Goal: Transaction & Acquisition: Book appointment/travel/reservation

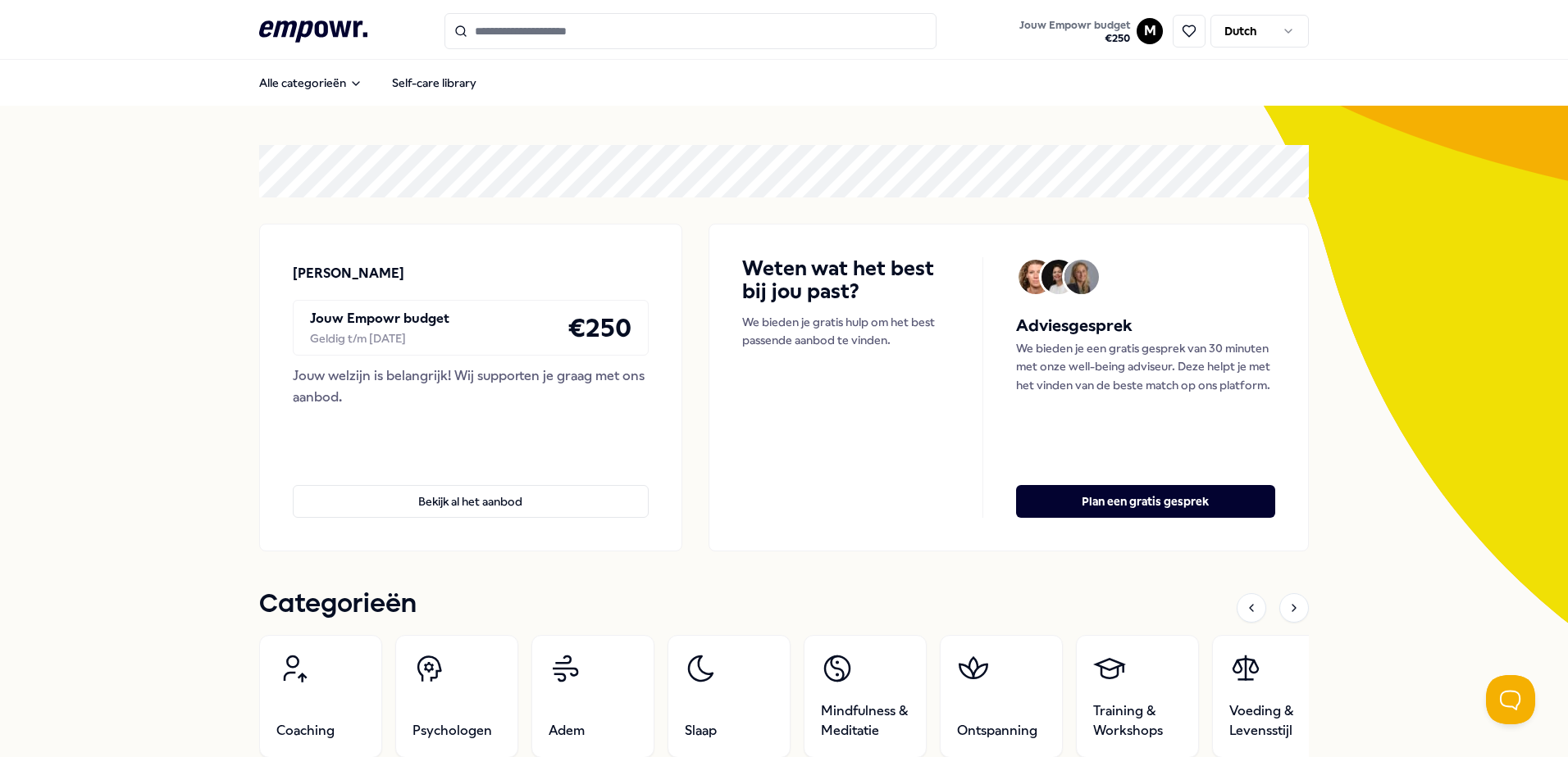
click at [511, 31] on input "Search for products, categories or subcategories" at bounding box center [691, 31] width 492 height 36
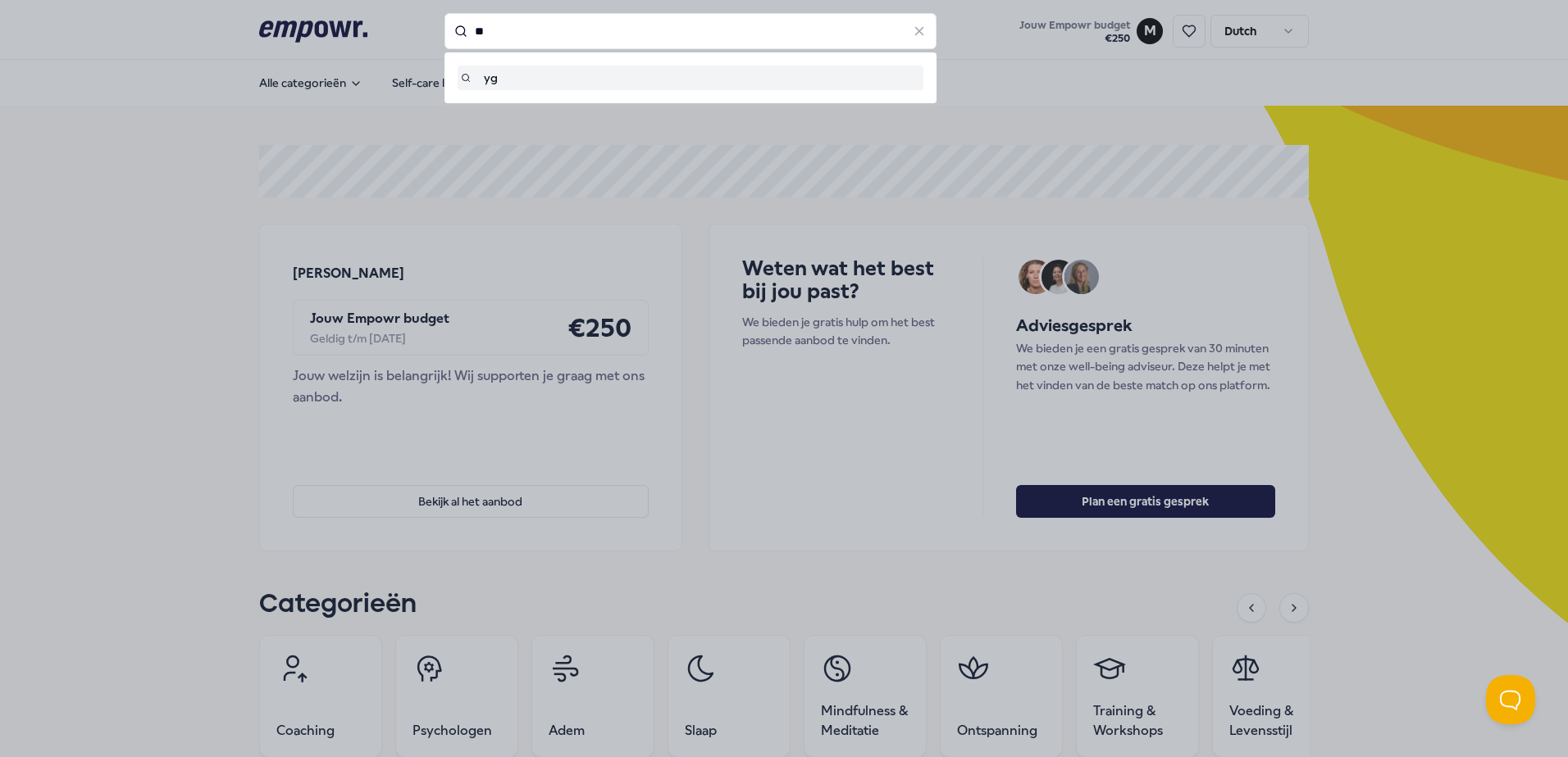
type input "*"
type input "*****"
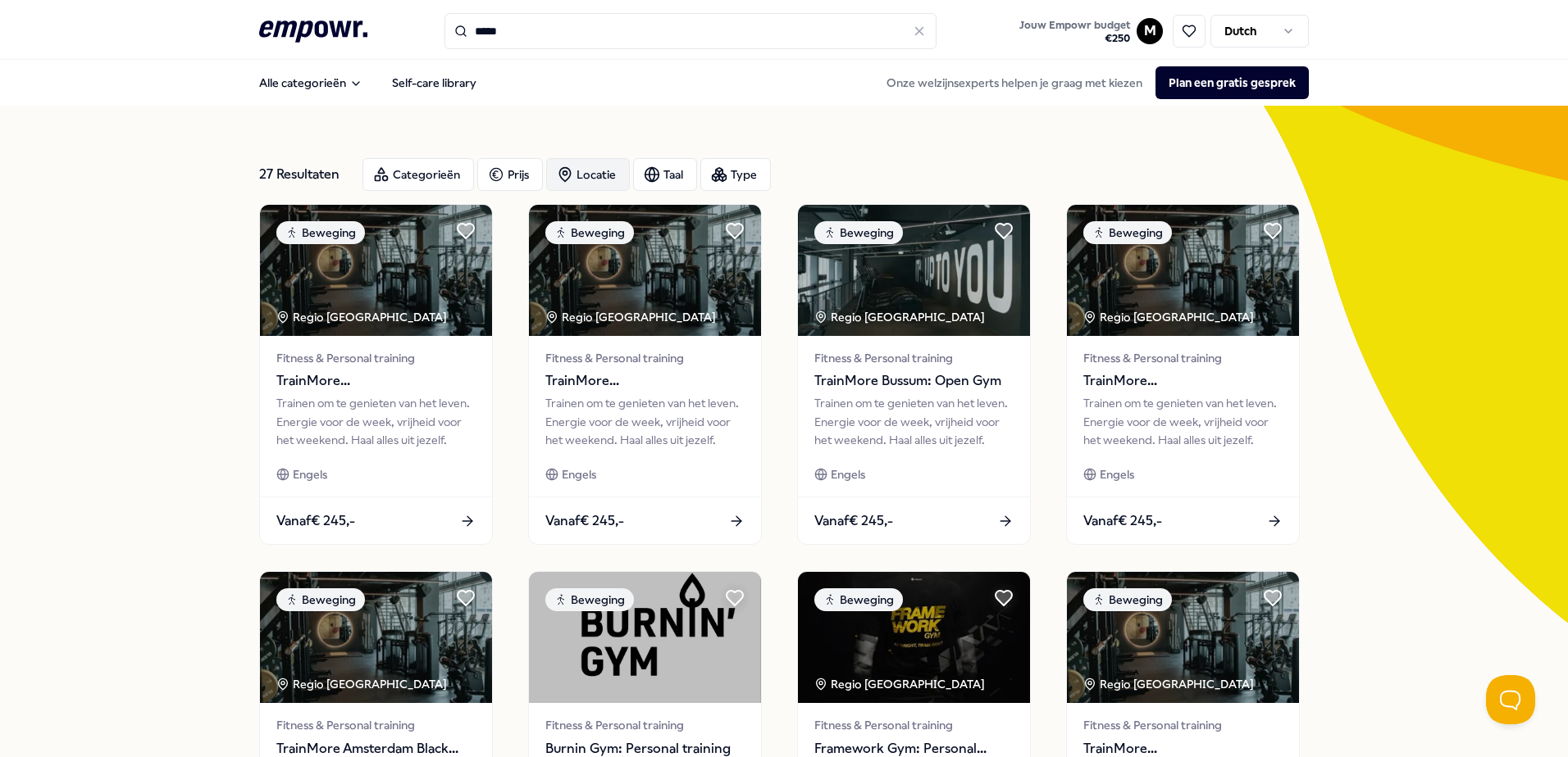
click at [583, 170] on div "Locatie" at bounding box center [587, 174] width 84 height 33
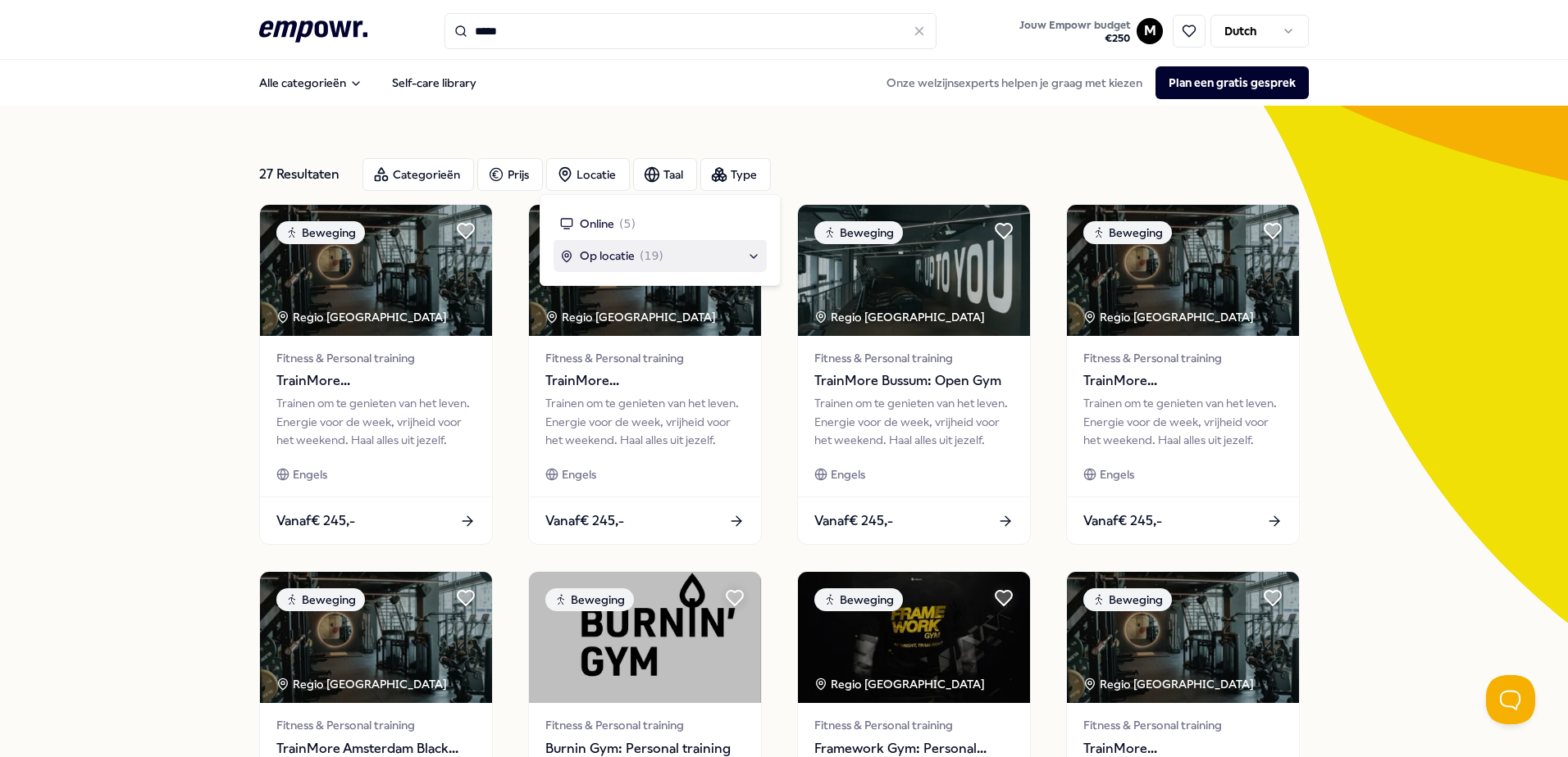
click at [643, 256] on span "( 19 )" at bounding box center [651, 255] width 23 height 18
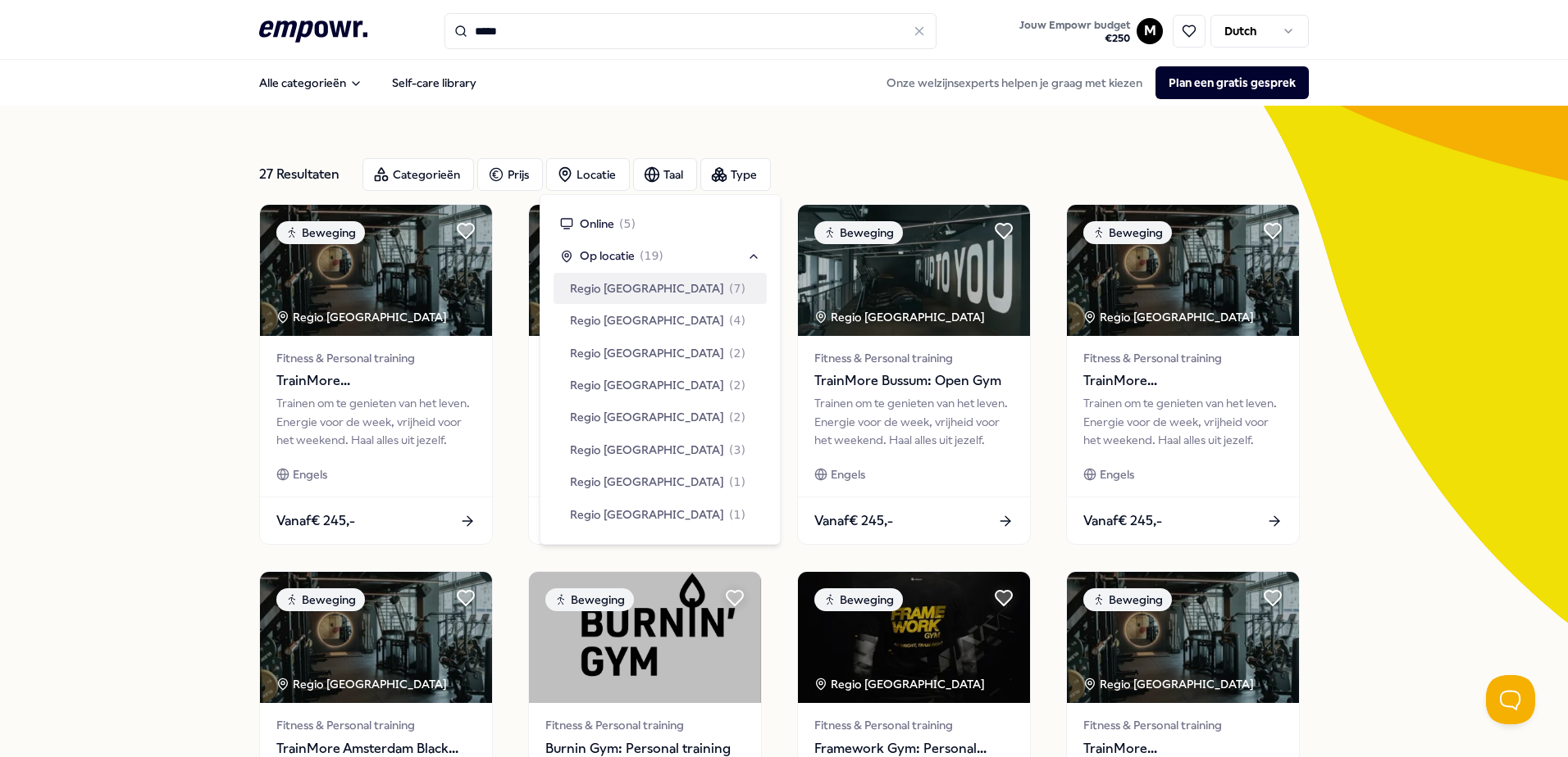
click at [655, 282] on span "Regio [GEOGRAPHIC_DATA]" at bounding box center [647, 288] width 154 height 18
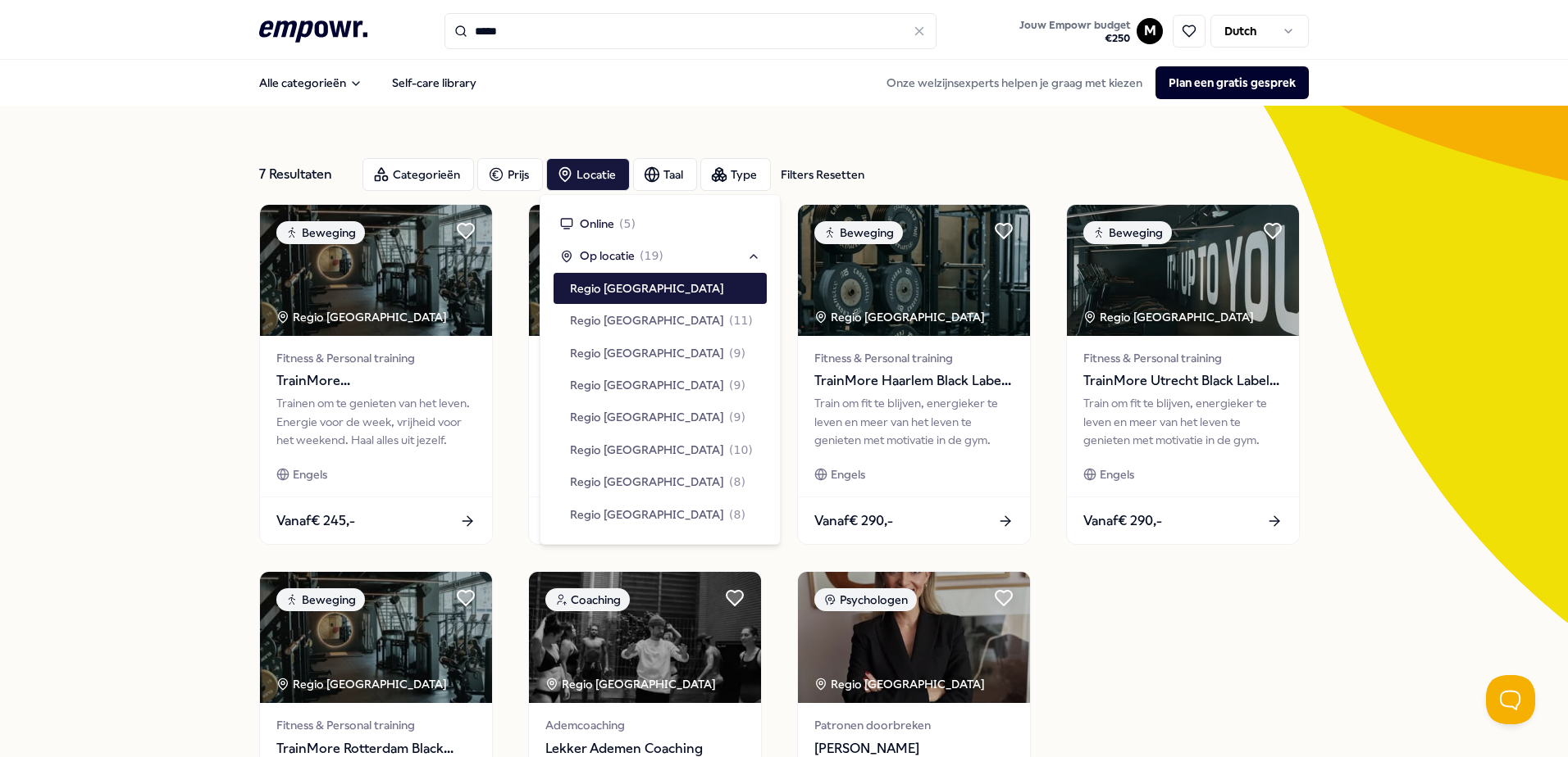
click at [120, 277] on div "7 Resultaten Filters Resetten Categorieën Prijs Locatie Taal Type Filters Reset…" at bounding box center [784, 562] width 1568 height 913
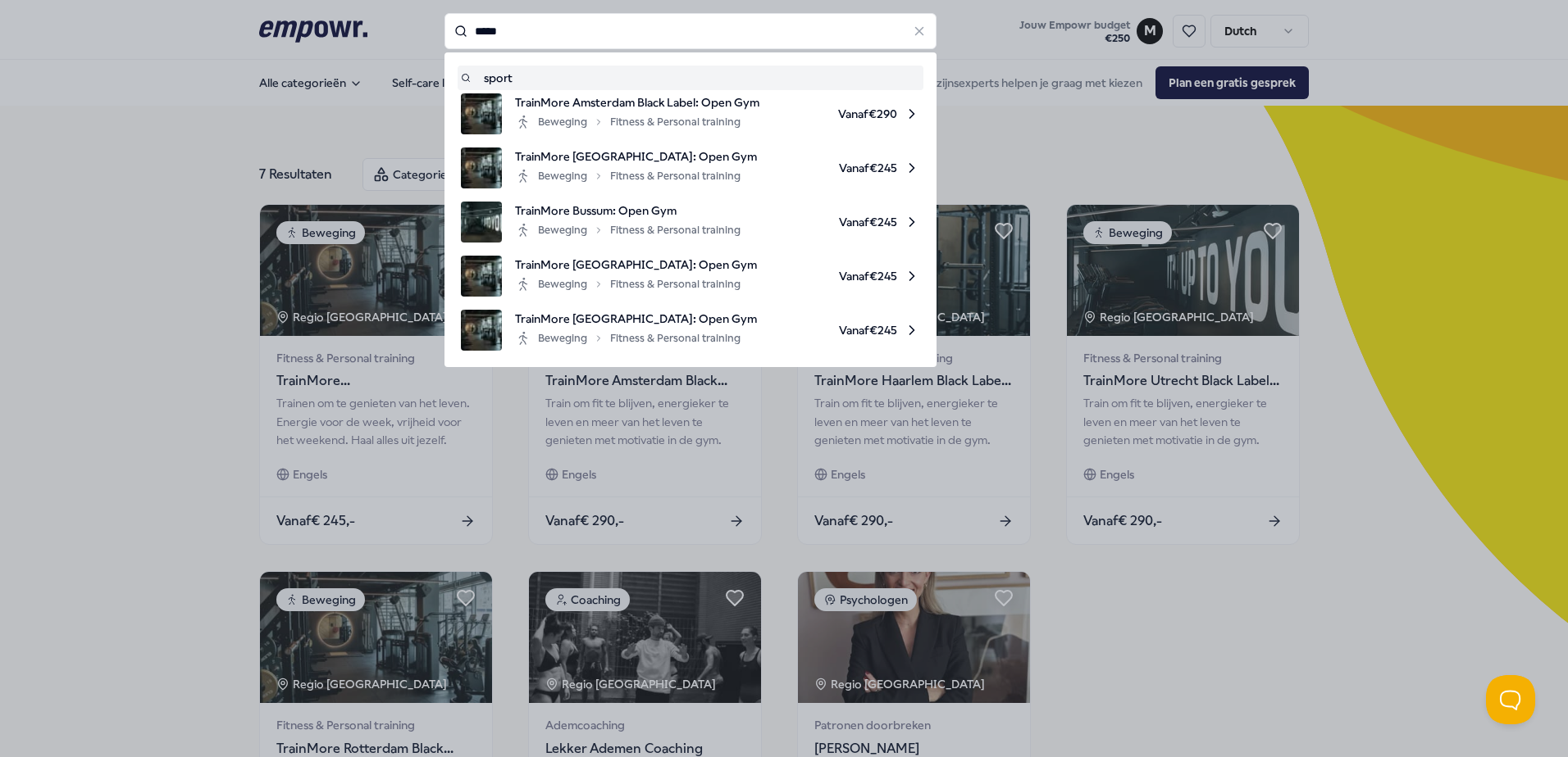
click at [484, 30] on input "*****" at bounding box center [691, 31] width 492 height 36
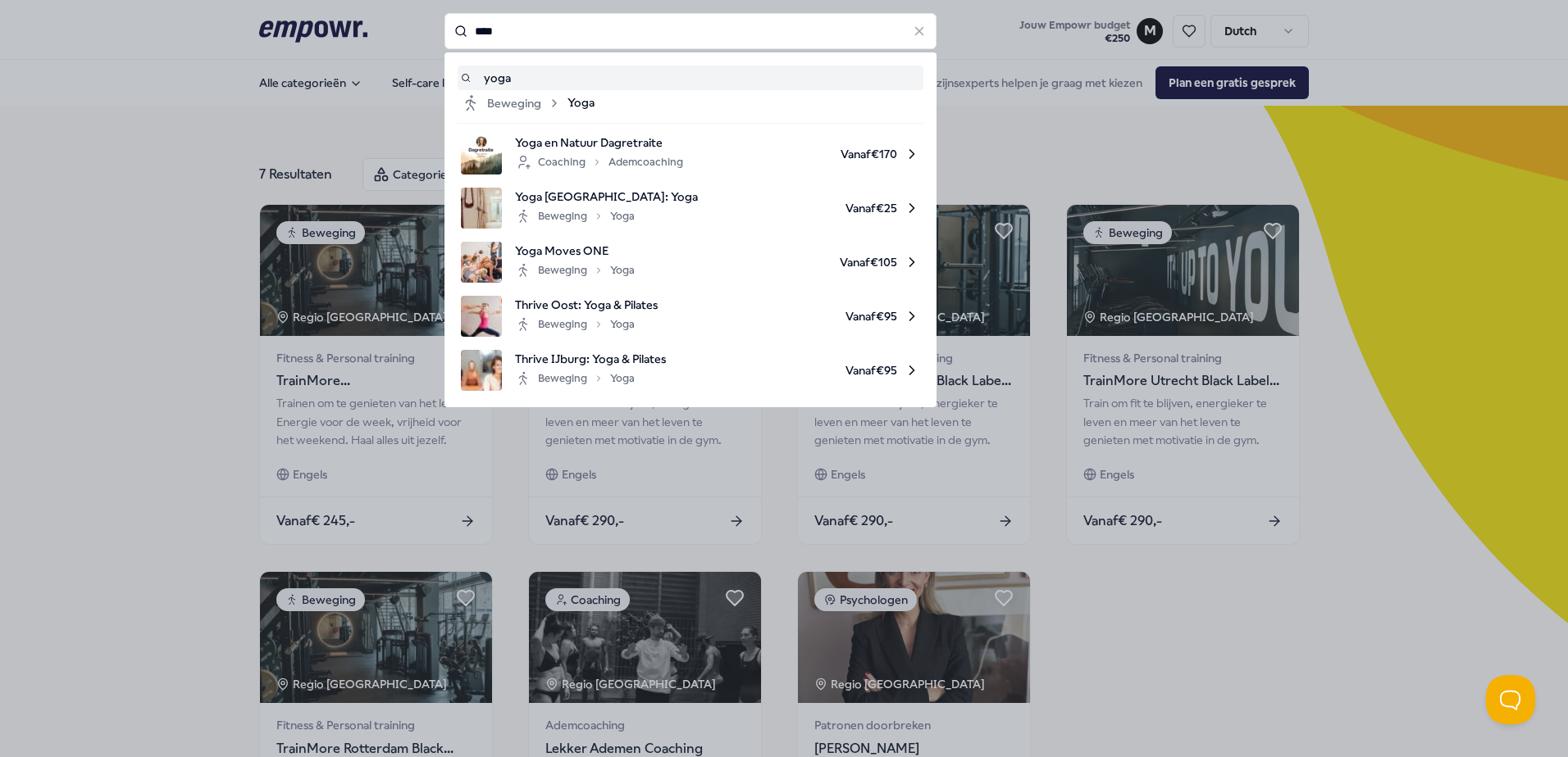
type input "****"
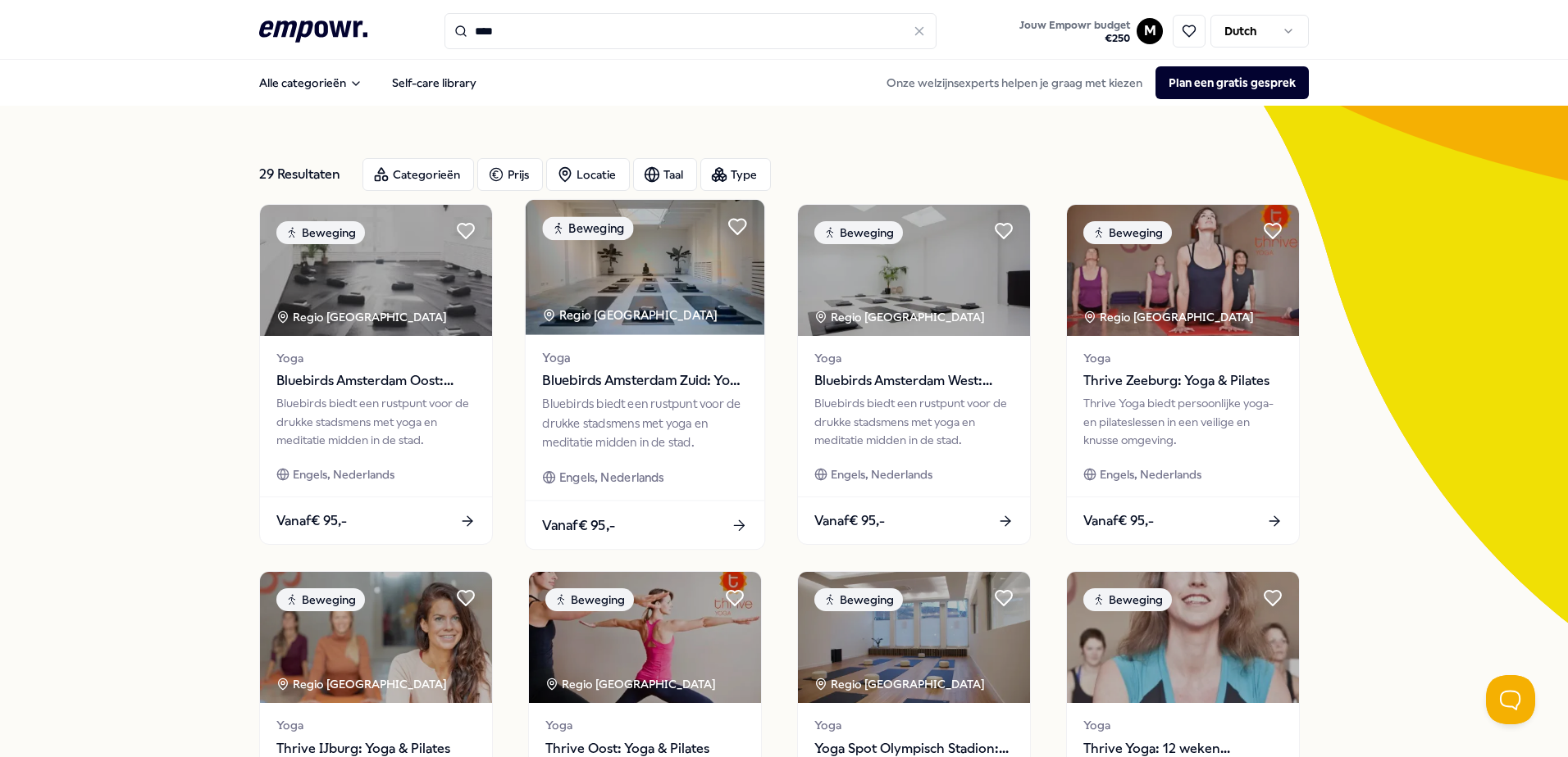
click at [663, 264] on img at bounding box center [645, 267] width 238 height 135
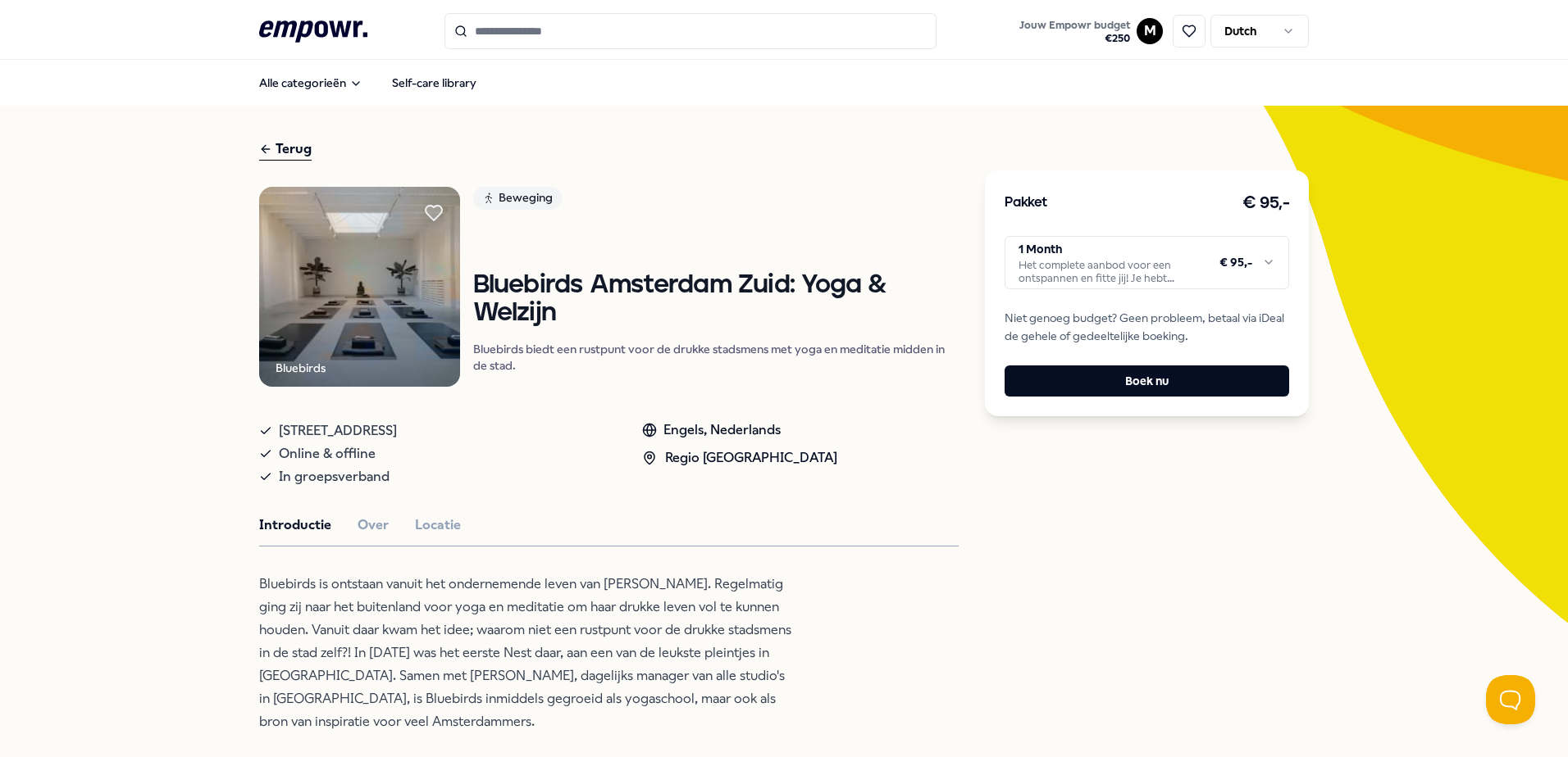
click at [1219, 263] on html ".empowr-logo_svg__cls-1{fill:#03032f} Jouw Empowr budget € 250 M Dutch Alle cat…" at bounding box center [784, 378] width 1568 height 757
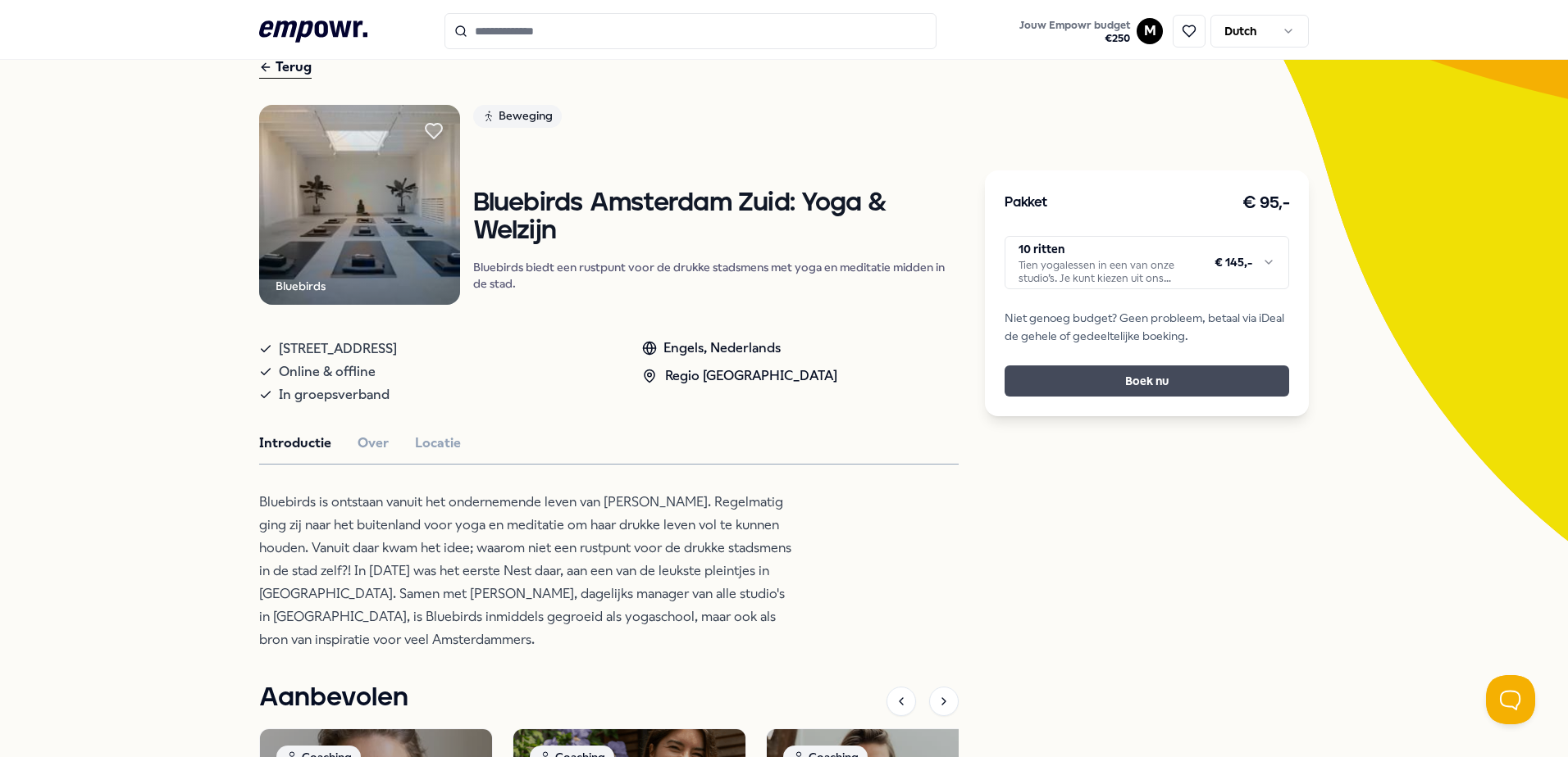
click at [1041, 376] on button "Boek nu" at bounding box center [1146, 381] width 284 height 31
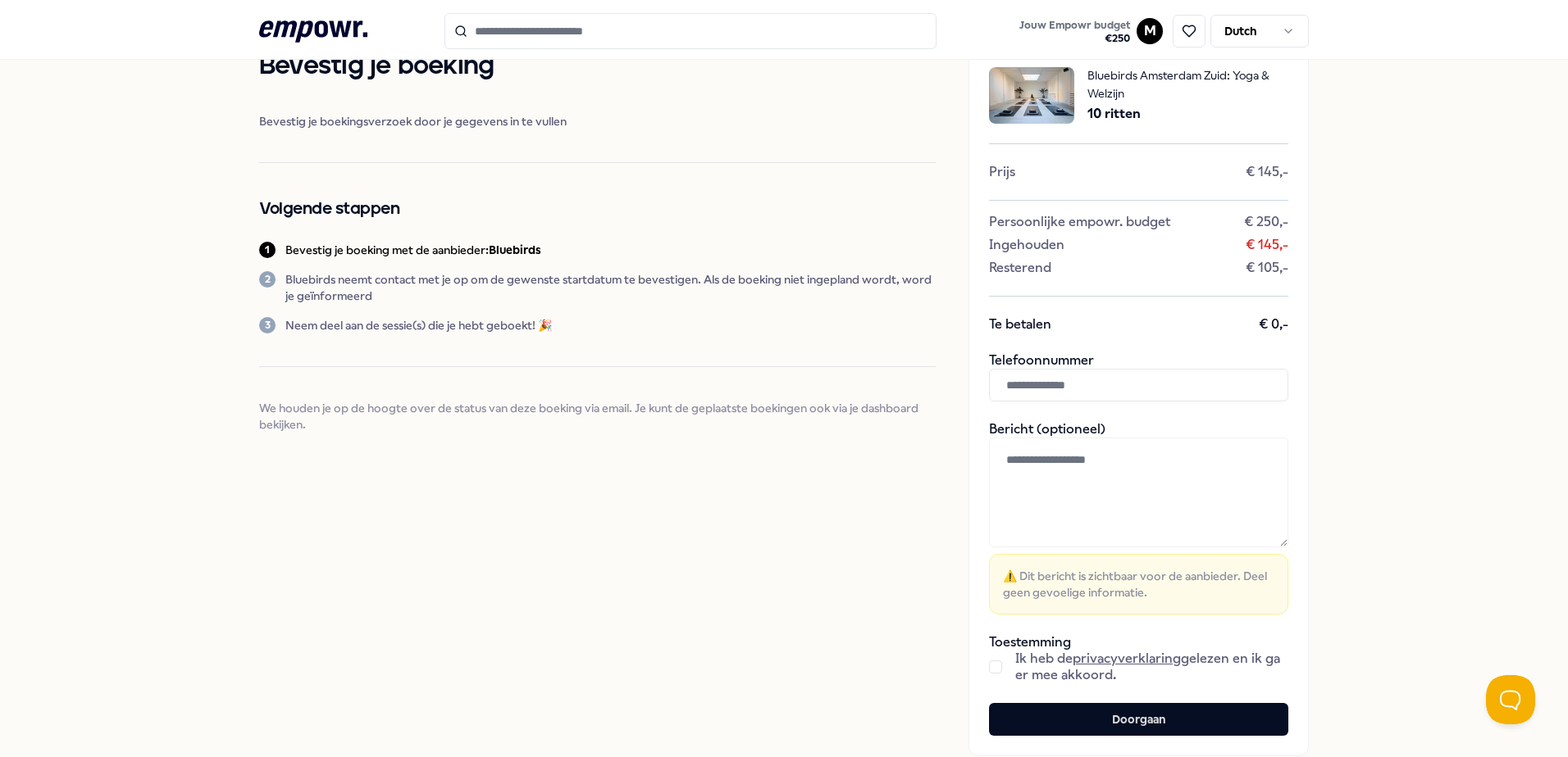
scroll to position [82, 0]
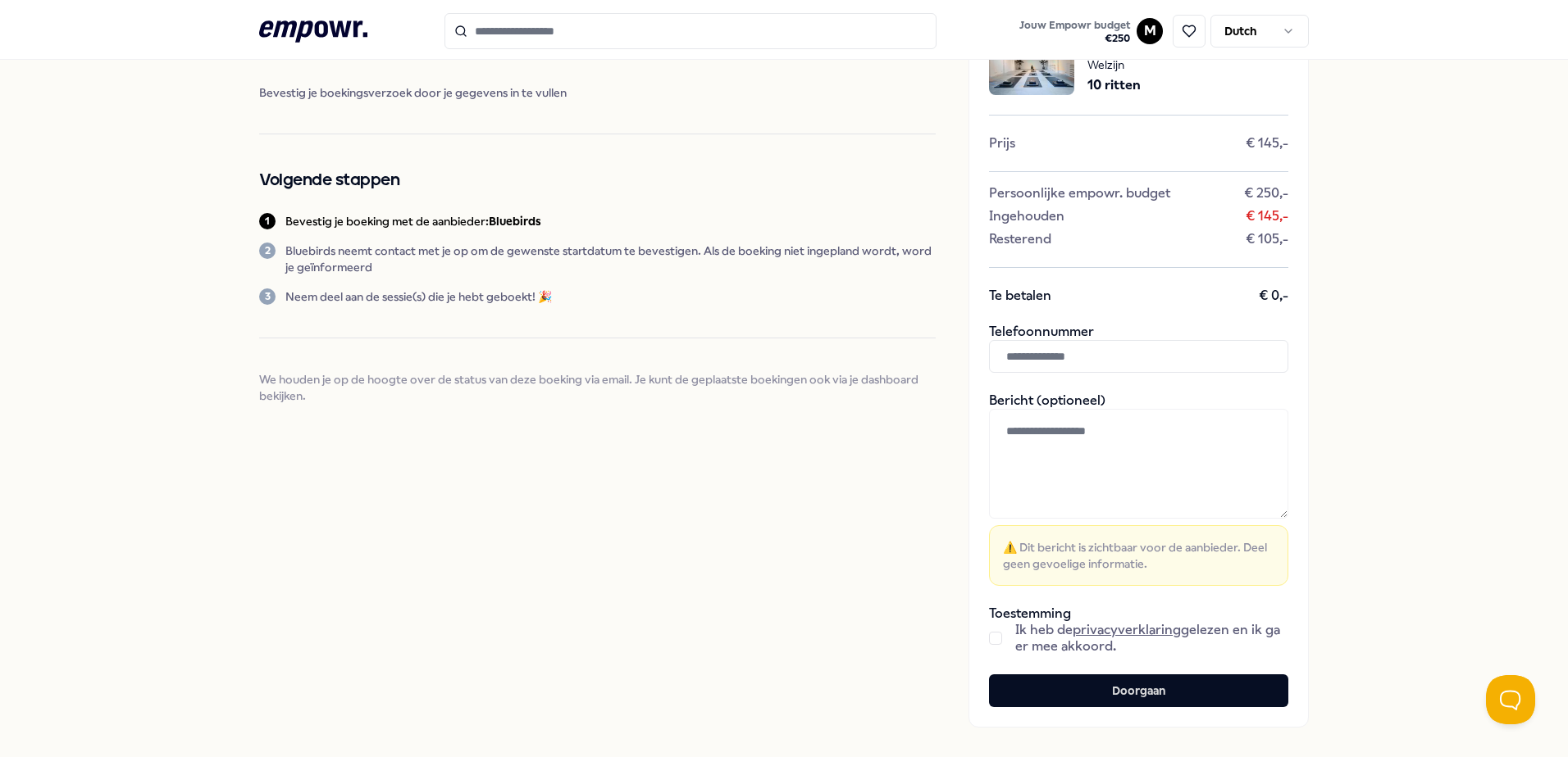
click at [1028, 356] on input "text" at bounding box center [1138, 356] width 299 height 33
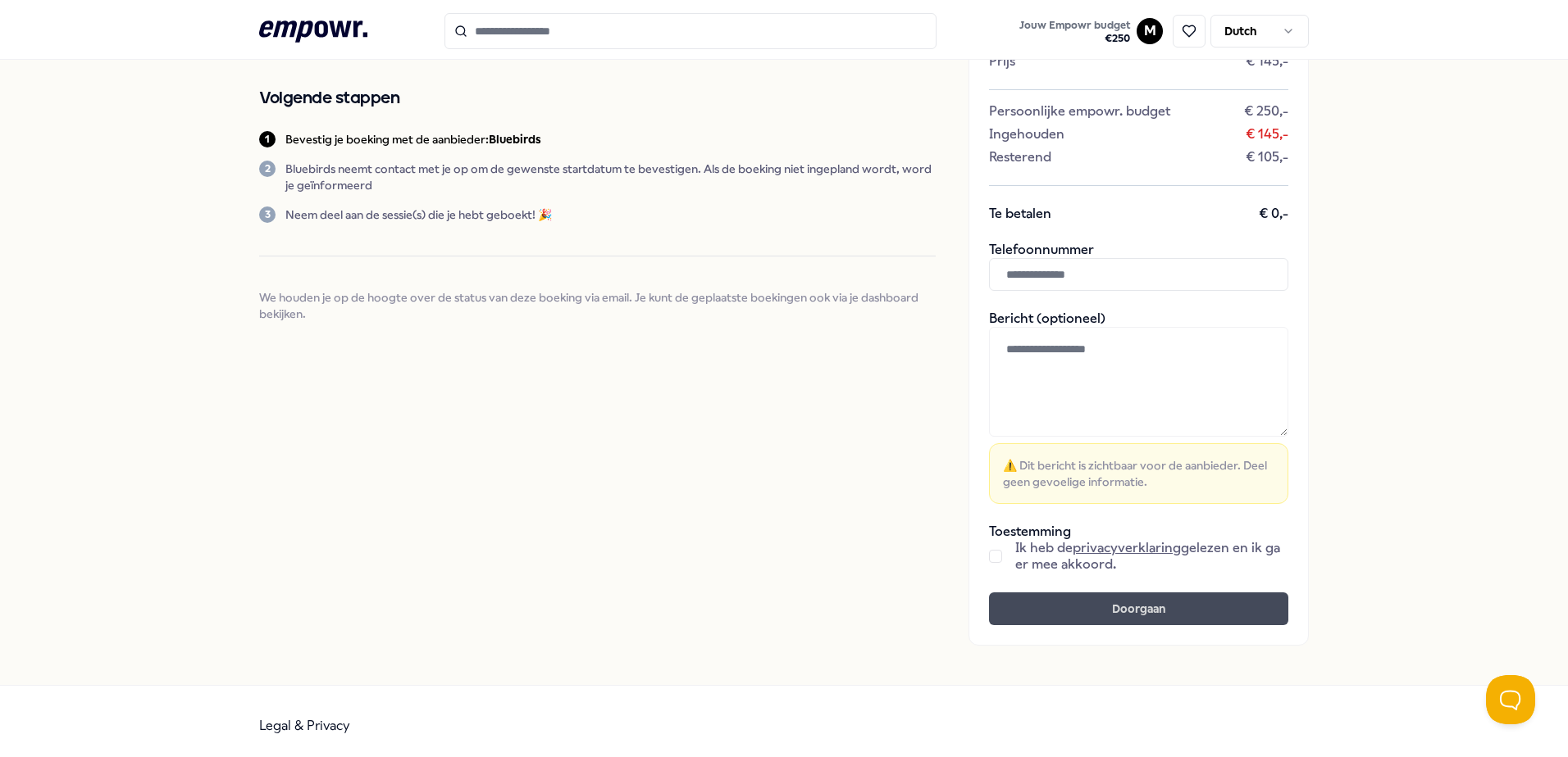
click at [1043, 597] on button "Doorgaan" at bounding box center [1138, 609] width 299 height 33
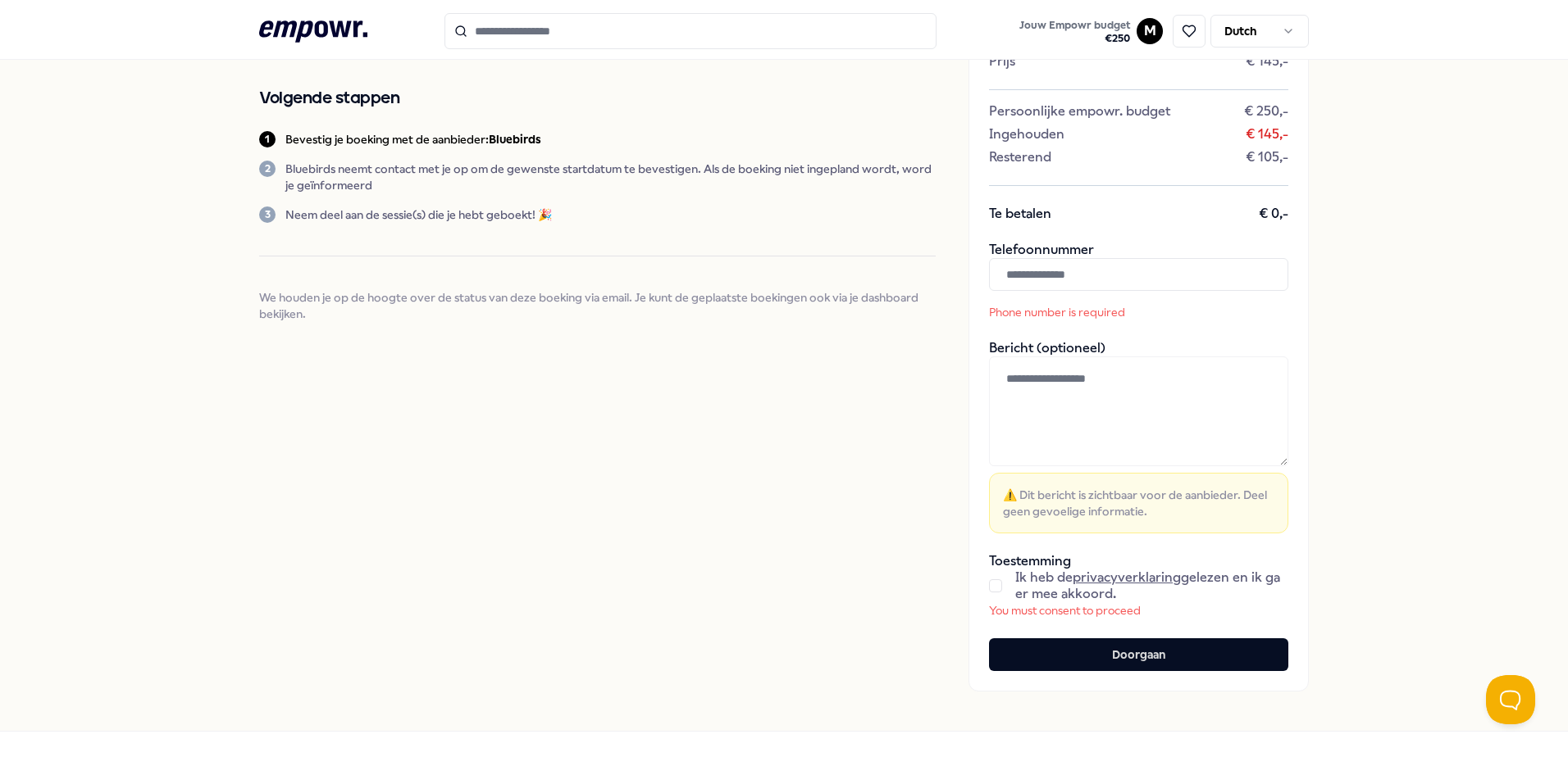
click at [1063, 281] on input "text" at bounding box center [1138, 274] width 299 height 33
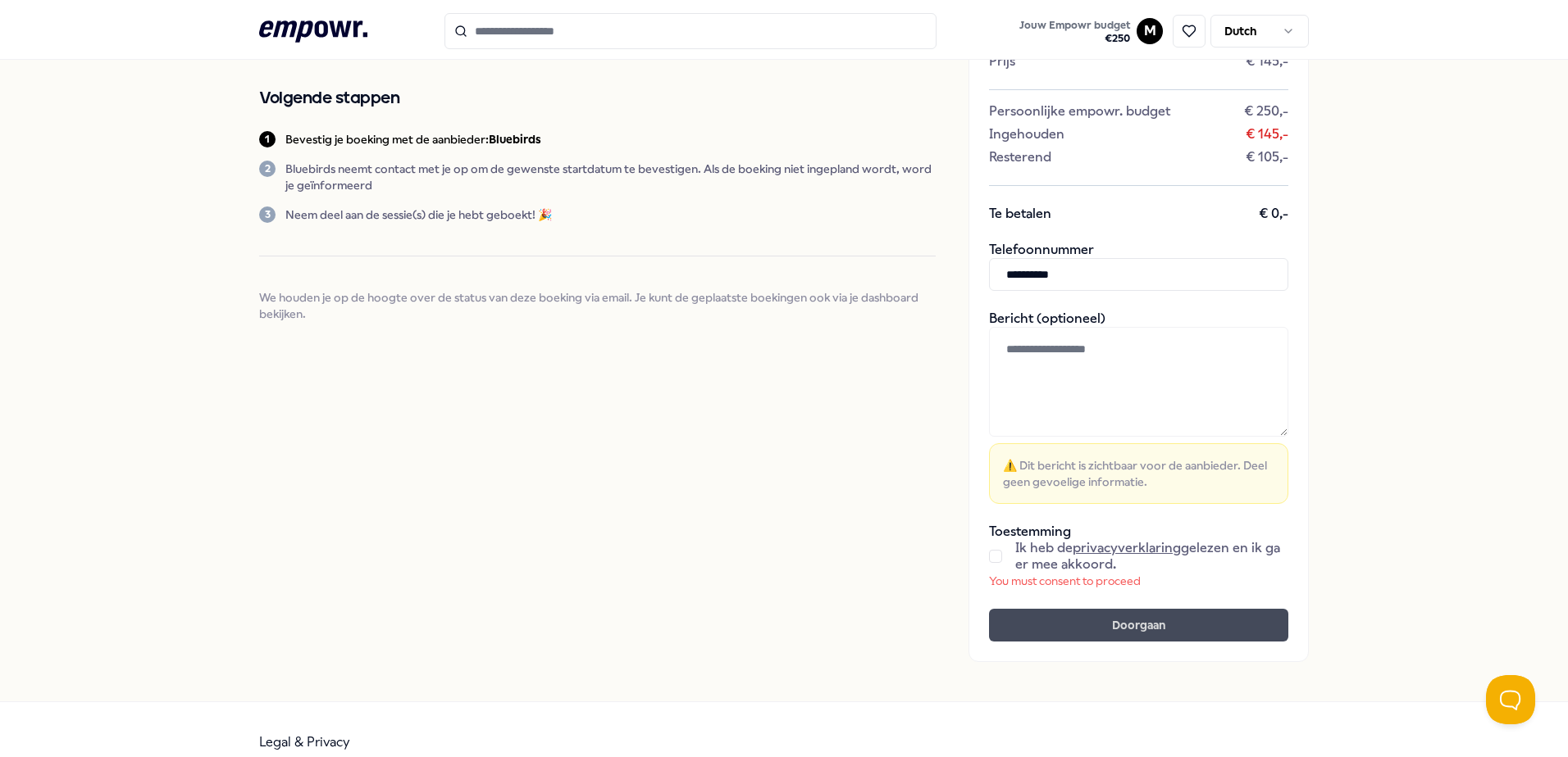
type input "**********"
click at [1129, 626] on button "Doorgaan" at bounding box center [1138, 625] width 299 height 33
click at [1089, 620] on button "Doorgaan" at bounding box center [1138, 625] width 299 height 33
click at [1078, 470] on span "⚠️ Dit bericht is zichtbaar voor de aanbieder. Deel geen gevoelige informatie." at bounding box center [1138, 474] width 271 height 33
click at [991, 554] on button "button" at bounding box center [996, 556] width 13 height 13
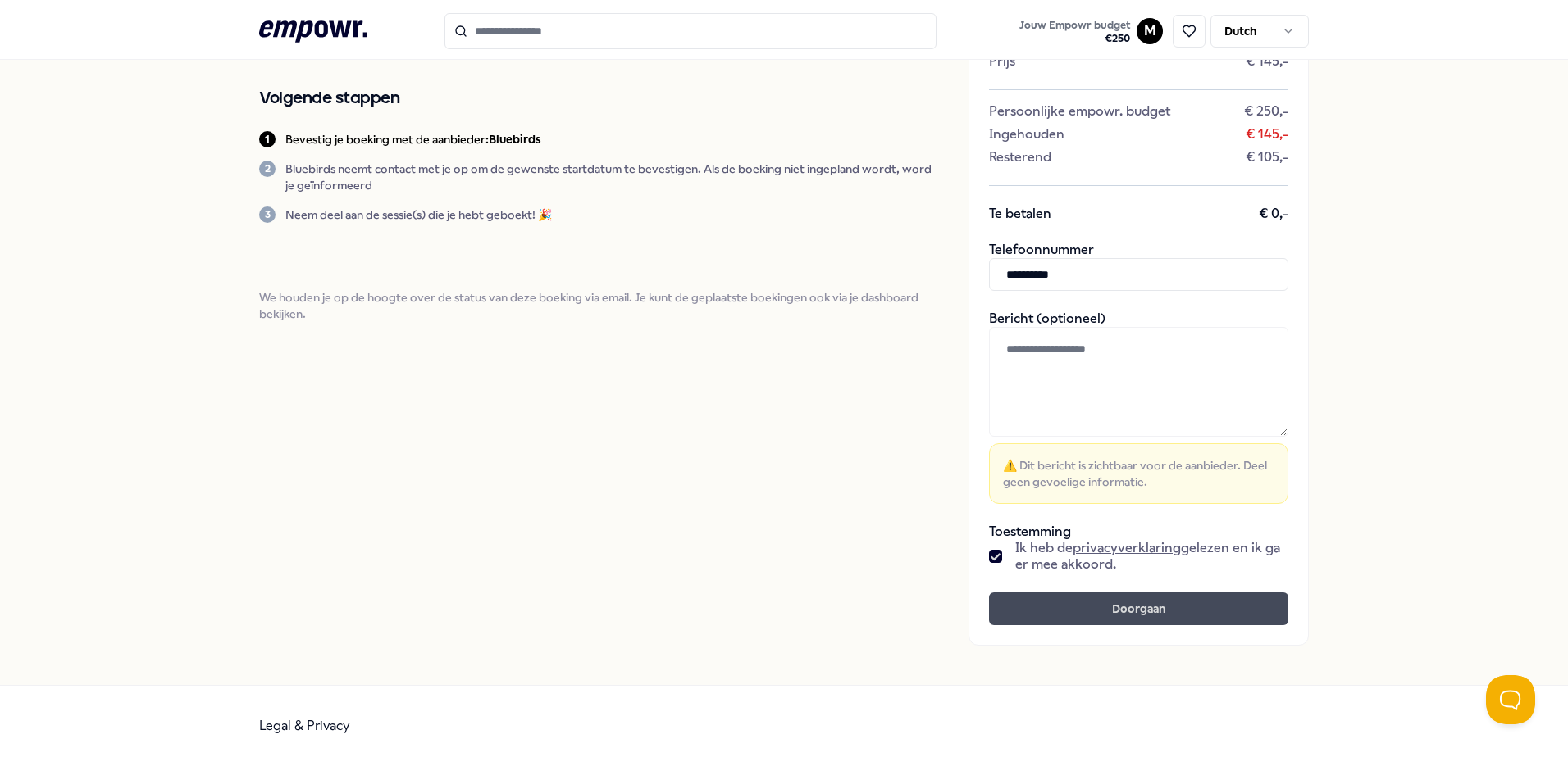
click at [1036, 614] on button "Doorgaan" at bounding box center [1138, 609] width 299 height 33
